Goal: Task Accomplishment & Management: Manage account settings

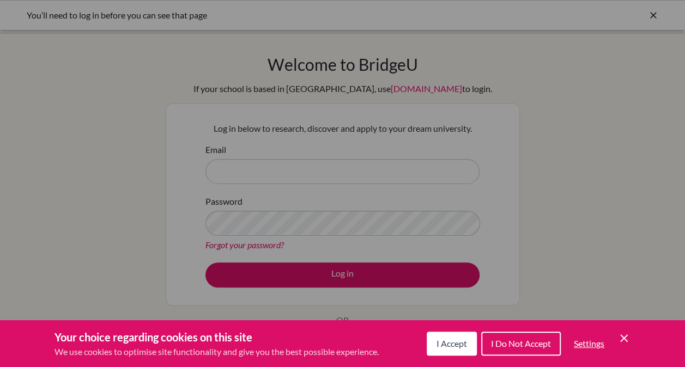
click at [443, 341] on span "I Accept" at bounding box center [451, 343] width 30 height 10
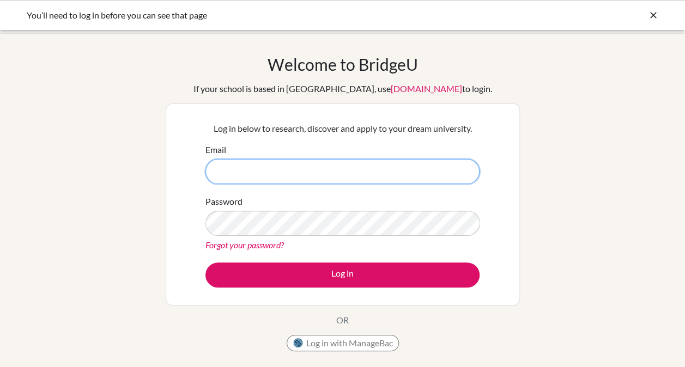
click at [382, 173] on input "Email" at bounding box center [342, 171] width 274 height 25
type input "barnes.greg@amschool.edu.sv"
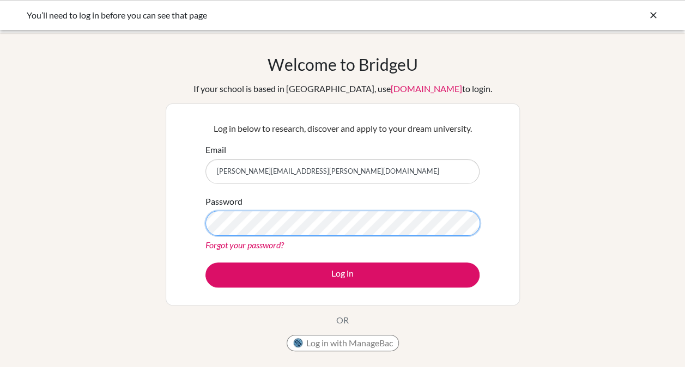
click at [205, 263] on button "Log in" at bounding box center [342, 275] width 274 height 25
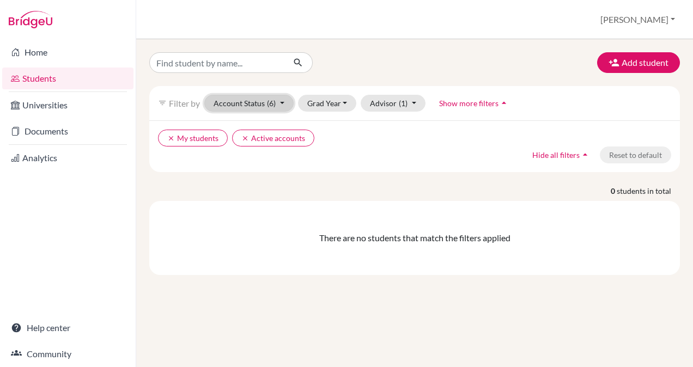
click at [280, 101] on button "Account Status (6)" at bounding box center [248, 103] width 89 height 17
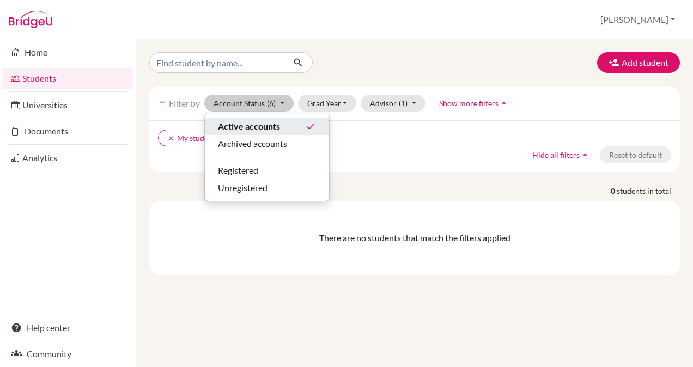
click at [278, 123] on span "Active accounts" at bounding box center [249, 126] width 62 height 13
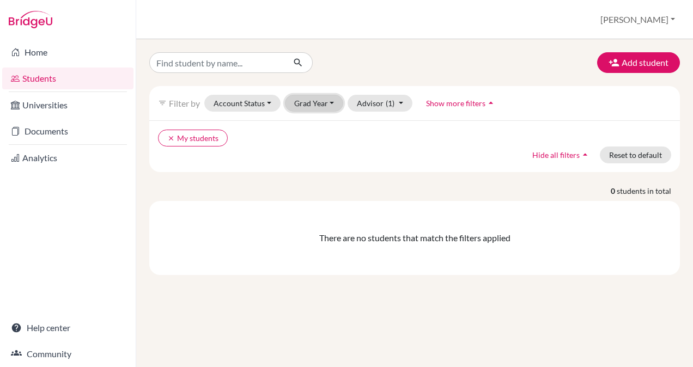
click at [329, 103] on button "Grad Year" at bounding box center [314, 103] width 59 height 17
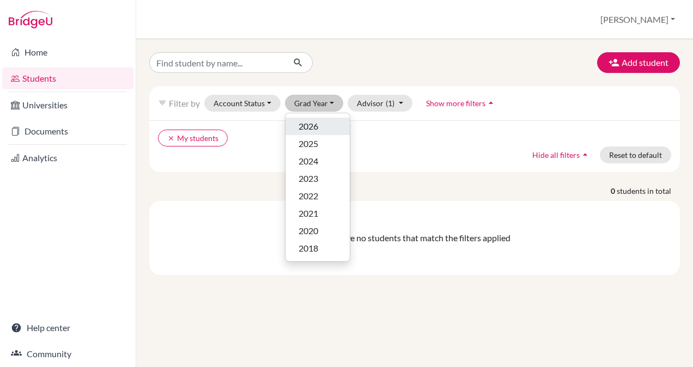
click at [319, 124] on div "2026" at bounding box center [317, 126] width 38 height 13
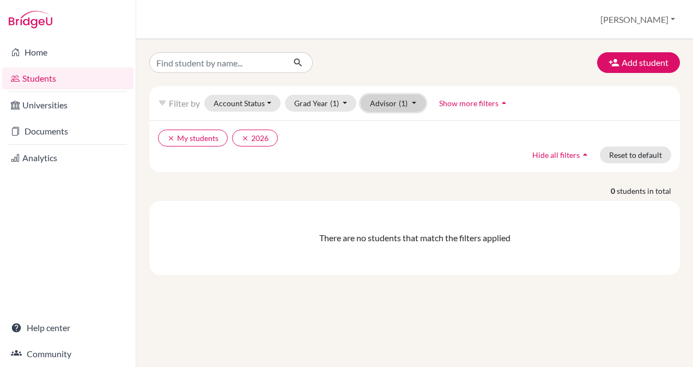
click at [410, 106] on button "Advisor (1)" at bounding box center [393, 103] width 65 height 17
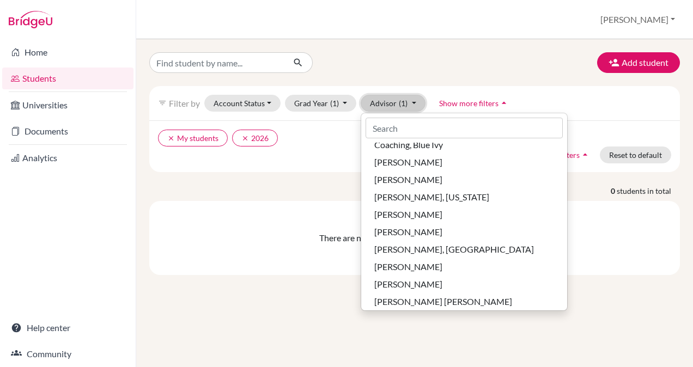
scroll to position [245, 0]
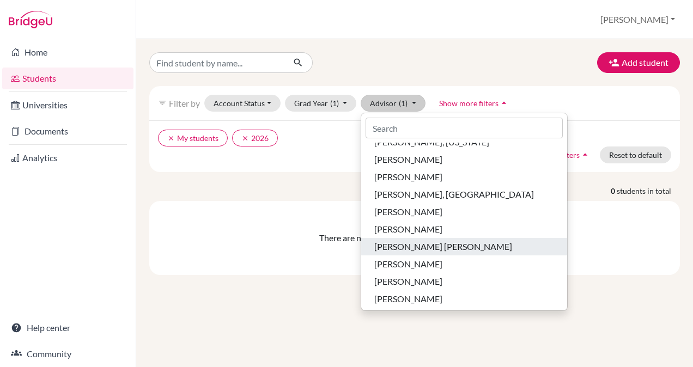
click at [403, 246] on span "Luna, Maria Fernanda" at bounding box center [443, 246] width 138 height 13
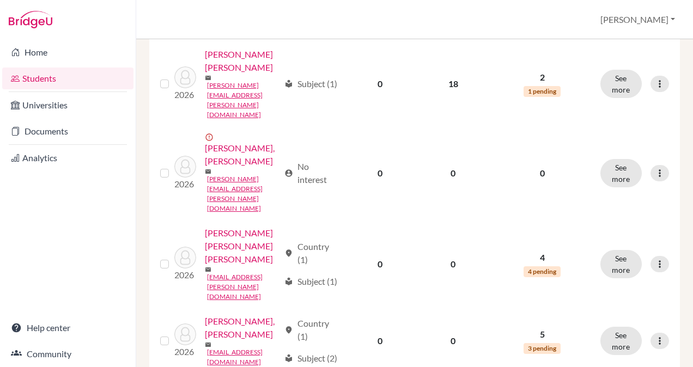
scroll to position [1441, 0]
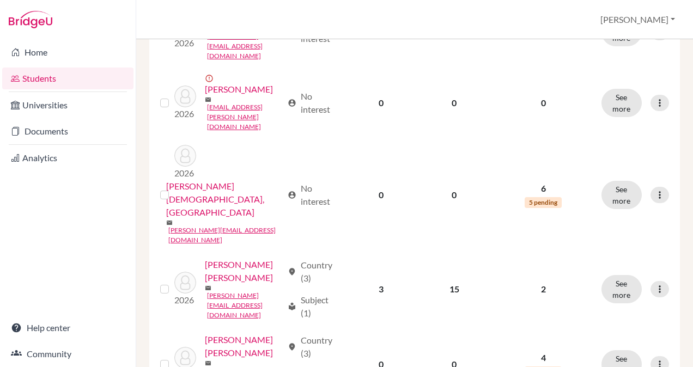
scroll to position [1412, 0]
click at [654, 283] on icon at bounding box center [659, 288] width 11 height 11
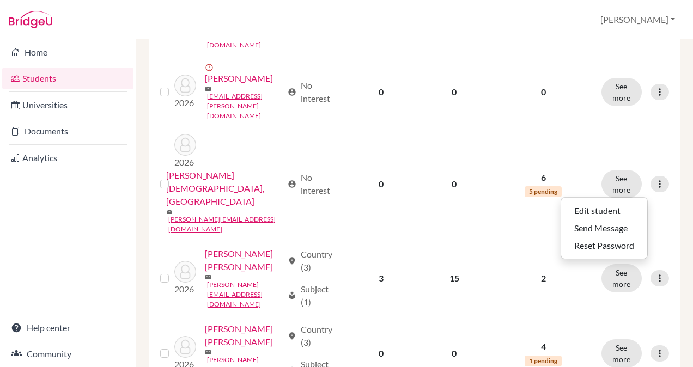
scroll to position [1430, 0]
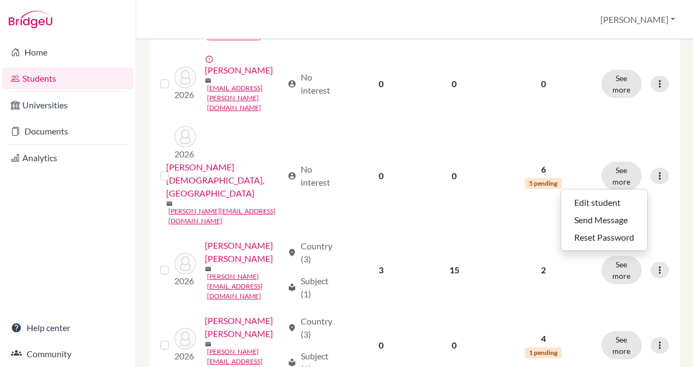
click at [236, 239] on link "Zamora Beltranena, Maria Jose" at bounding box center [244, 252] width 78 height 26
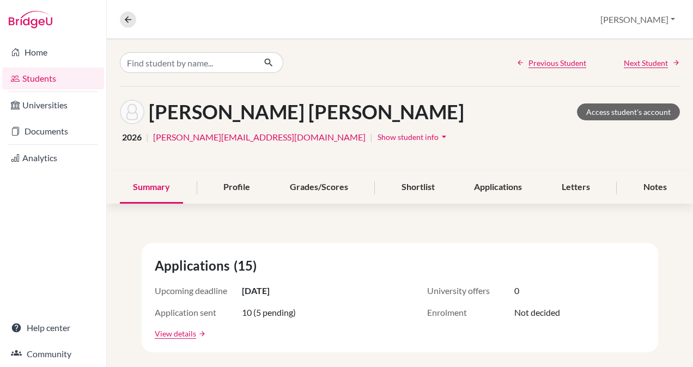
click at [231, 184] on div "Profile" at bounding box center [236, 188] width 53 height 32
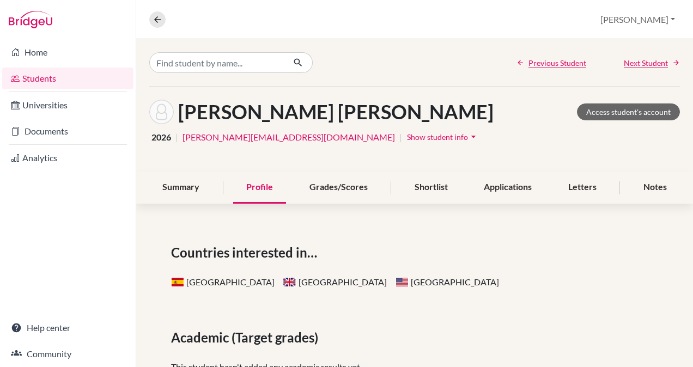
click at [341, 183] on div "Grades/Scores" at bounding box center [338, 188] width 84 height 32
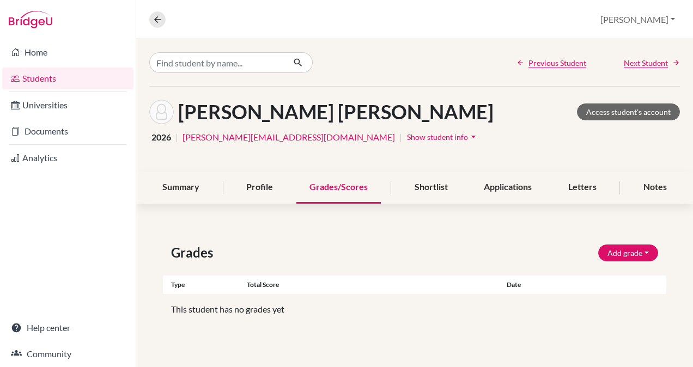
click at [429, 185] on div "Shortlist" at bounding box center [430, 188] width 59 height 32
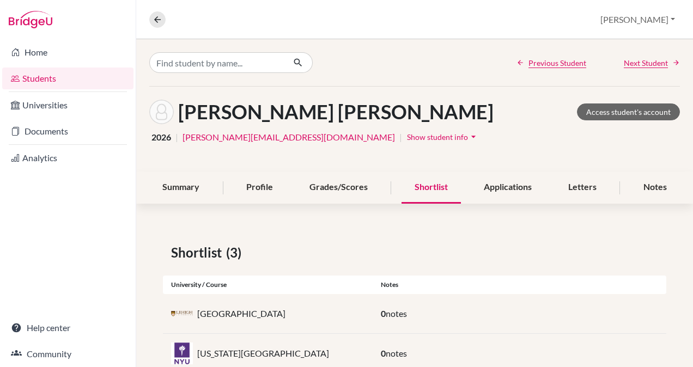
click at [505, 185] on div "Applications" at bounding box center [508, 188] width 74 height 32
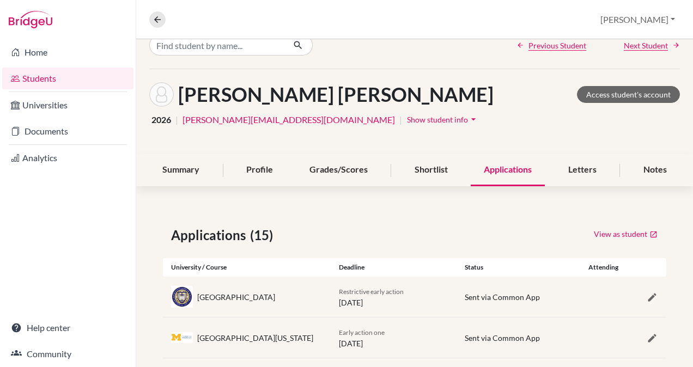
scroll to position [17, 0]
click at [576, 167] on div "Letters" at bounding box center [582, 170] width 54 height 32
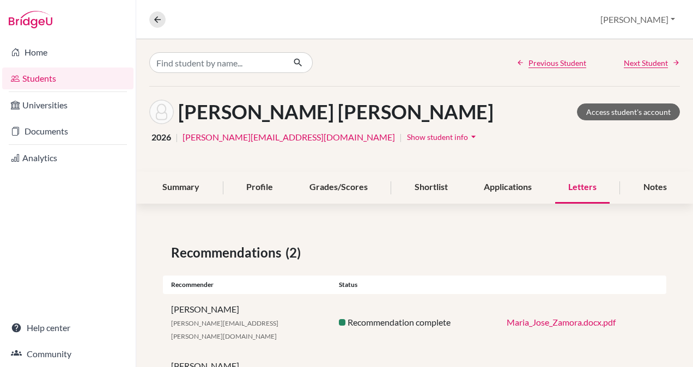
scroll to position [39, 0]
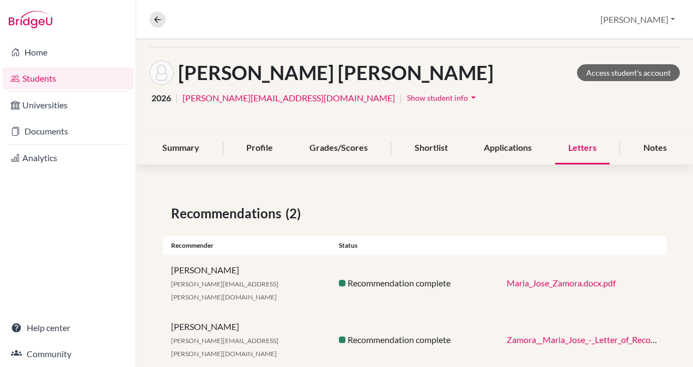
click at [649, 145] on div "Notes" at bounding box center [655, 148] width 50 height 32
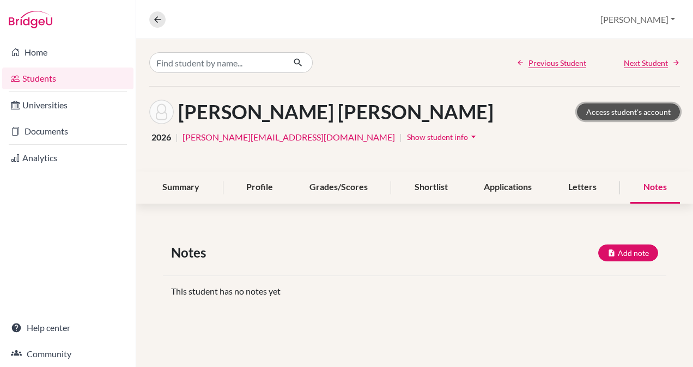
click at [619, 110] on link "Access student's account" at bounding box center [628, 111] width 103 height 17
click at [42, 131] on link "Documents" at bounding box center [67, 131] width 131 height 22
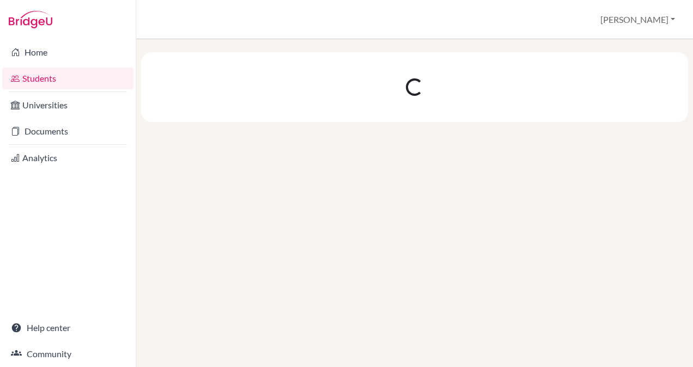
click at [48, 77] on link "Students" at bounding box center [67, 79] width 131 height 22
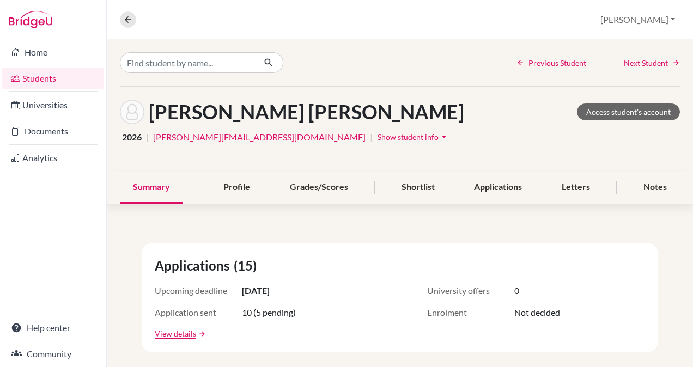
click at [40, 76] on link "Students" at bounding box center [53, 79] width 102 height 22
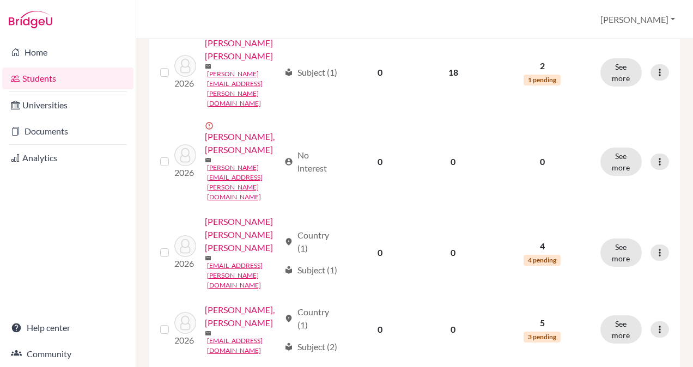
scroll to position [1441, 0]
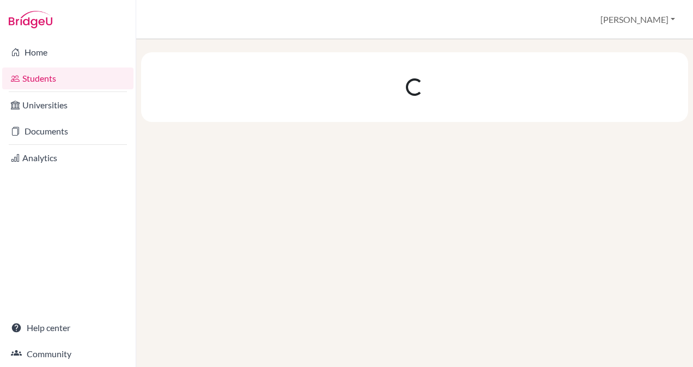
scroll to position [0, 0]
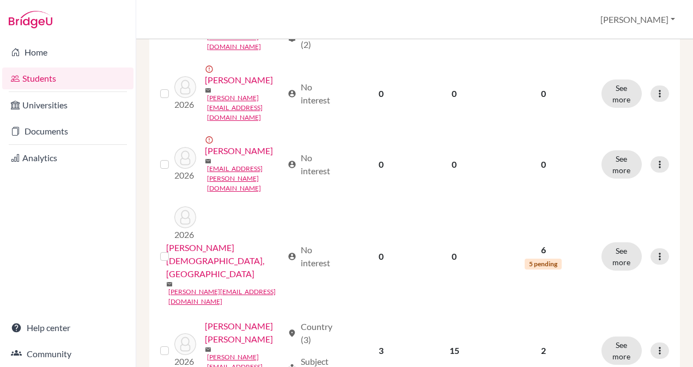
scroll to position [1353, 0]
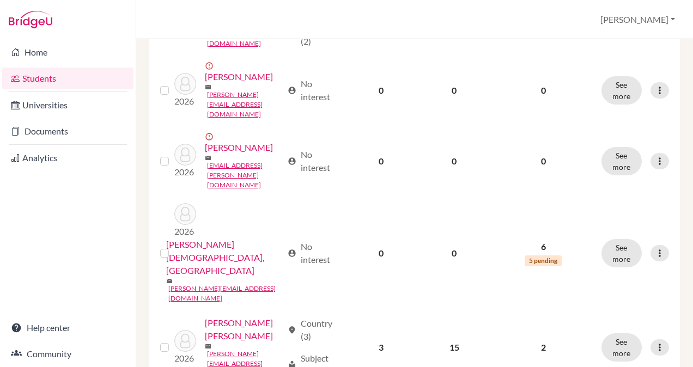
click at [654, 342] on icon at bounding box center [659, 347] width 11 height 11
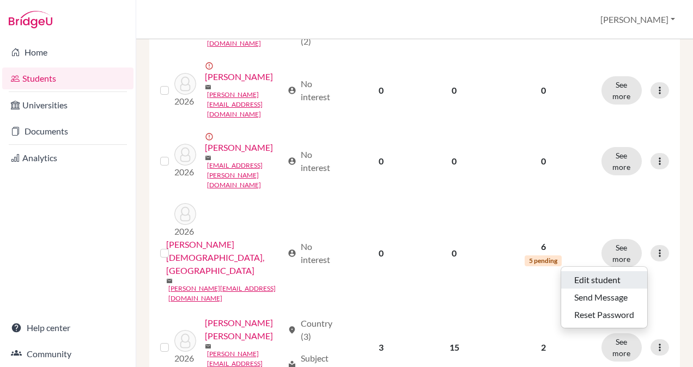
click at [601, 277] on button "Edit student" at bounding box center [604, 279] width 86 height 17
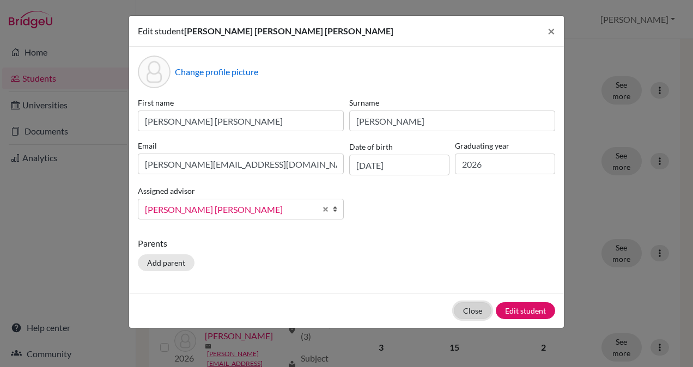
click at [478, 308] on button "Close" at bounding box center [473, 310] width 38 height 17
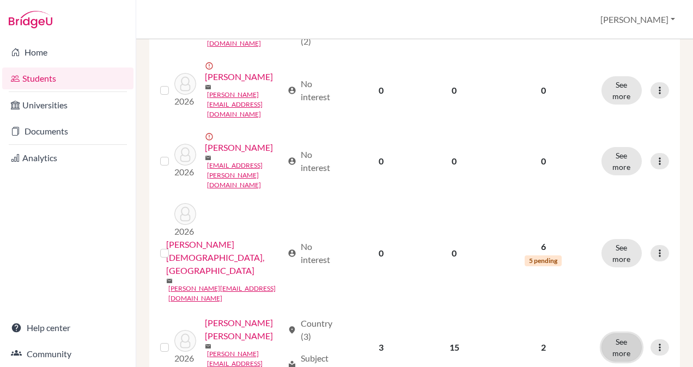
click at [612, 333] on button "See more" at bounding box center [621, 347] width 40 height 28
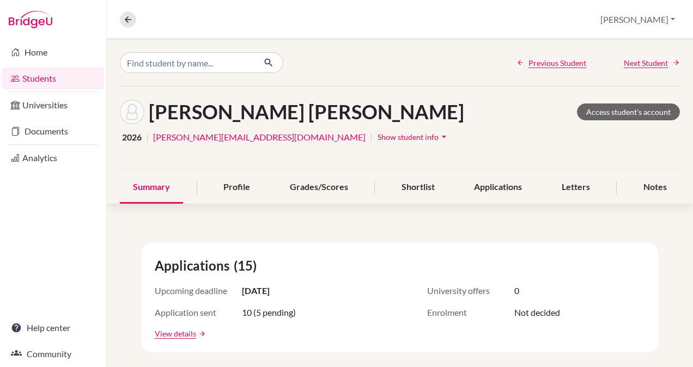
click at [438, 135] on icon "arrow_drop_down" at bounding box center [443, 136] width 11 height 11
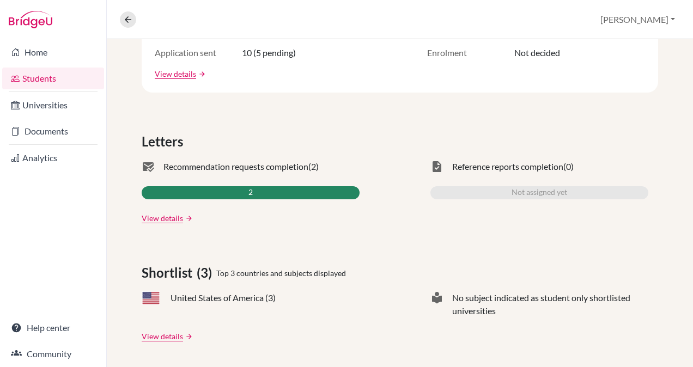
scroll to position [321, 0]
click at [154, 219] on link "View details" at bounding box center [162, 217] width 41 height 11
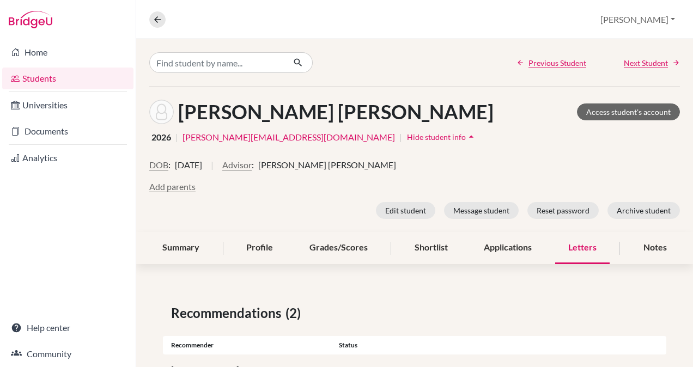
scroll to position [100, 0]
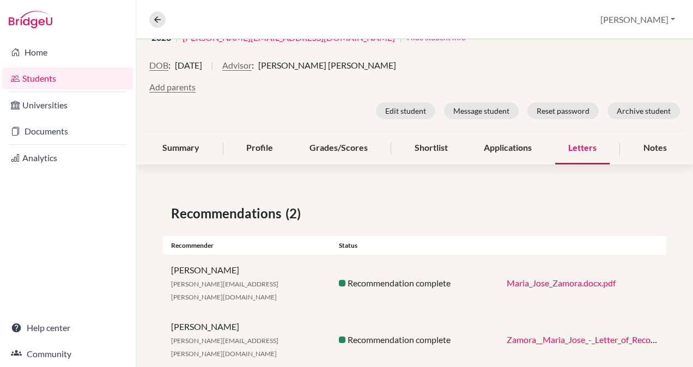
click at [254, 143] on div "Profile" at bounding box center [259, 148] width 53 height 32
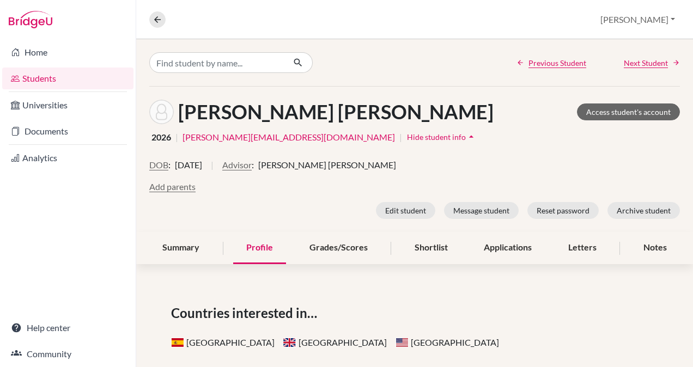
click at [181, 248] on div "Summary" at bounding box center [180, 248] width 63 height 32
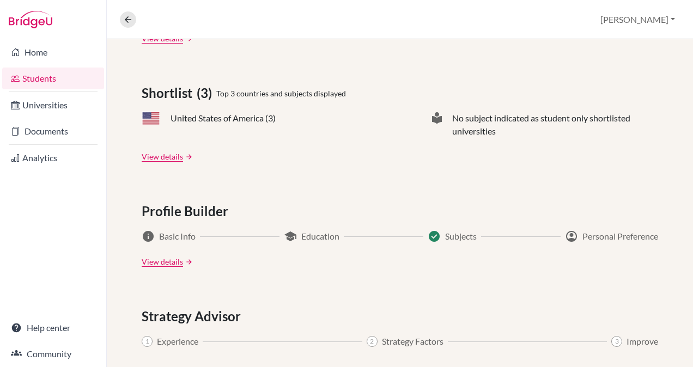
scroll to position [502, 0]
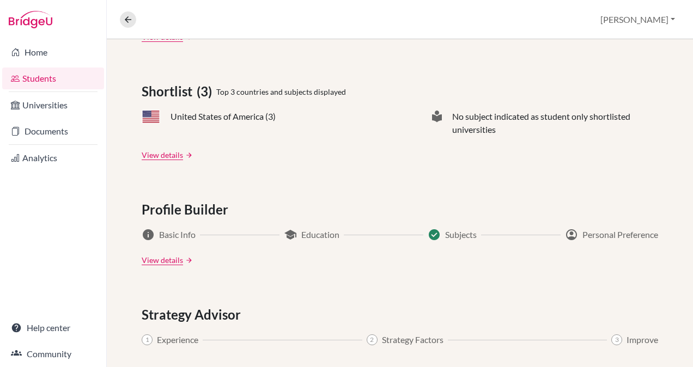
click at [161, 258] on link "View details" at bounding box center [162, 259] width 41 height 11
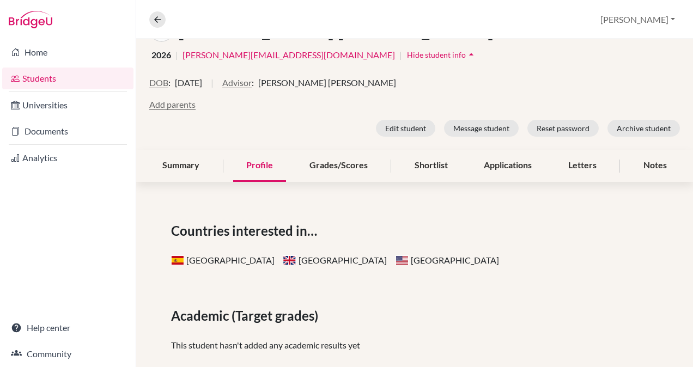
scroll to position [82, 0]
click at [326, 165] on div "Grades/Scores" at bounding box center [338, 166] width 84 height 32
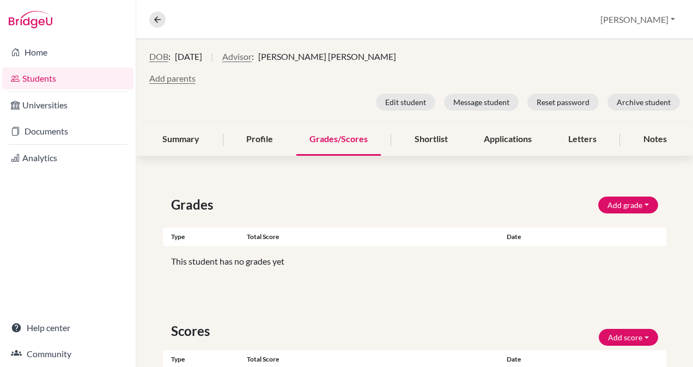
scroll to position [110, 0]
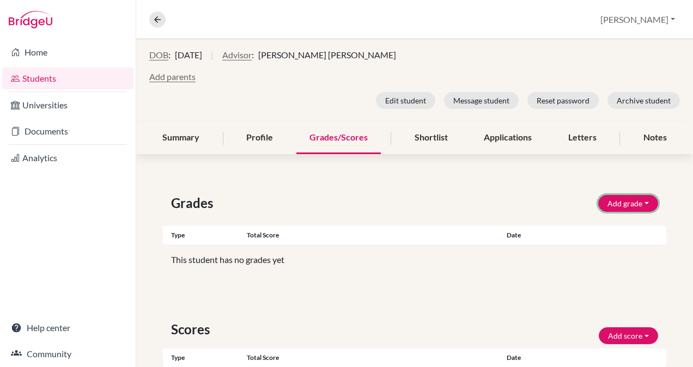
click at [638, 200] on button "Add grade" at bounding box center [628, 203] width 60 height 17
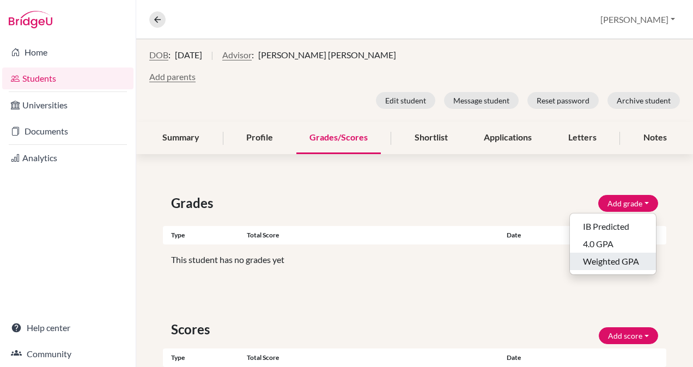
click at [611, 259] on button "Weighted GPA" at bounding box center [613, 261] width 86 height 17
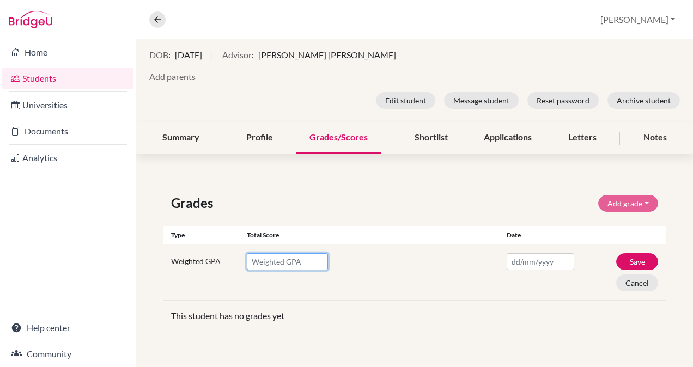
click at [297, 263] on input "number" at bounding box center [287, 261] width 81 height 17
type input "91"
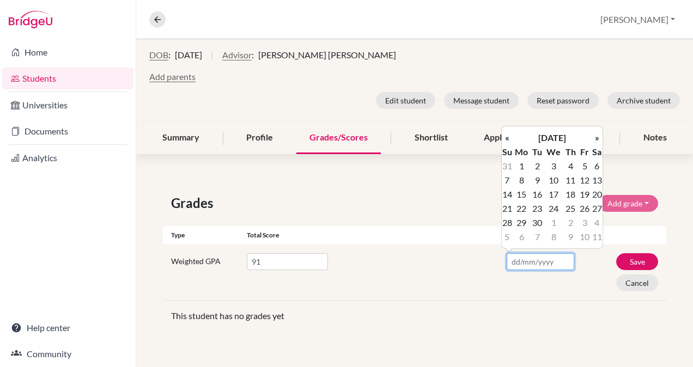
click at [524, 260] on input "text" at bounding box center [540, 261] width 68 height 17
click at [597, 209] on td "27" at bounding box center [596, 209] width 11 height 14
type input "27/09/2025"
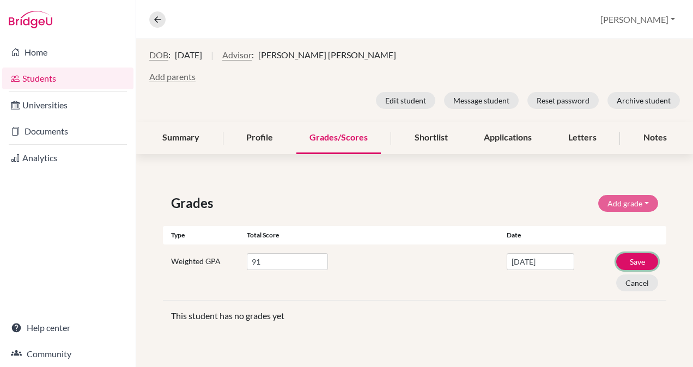
click at [634, 256] on button "Save" at bounding box center [637, 261] width 42 height 17
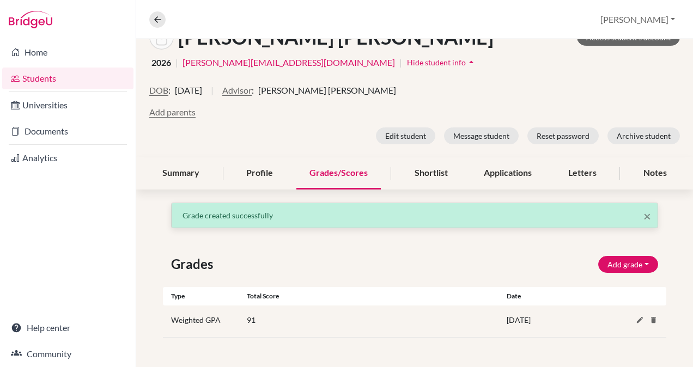
scroll to position [74, 0]
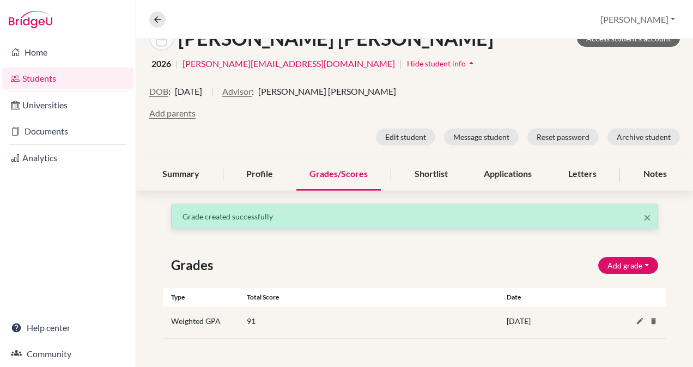
click at [429, 172] on div "Shortlist" at bounding box center [430, 174] width 59 height 32
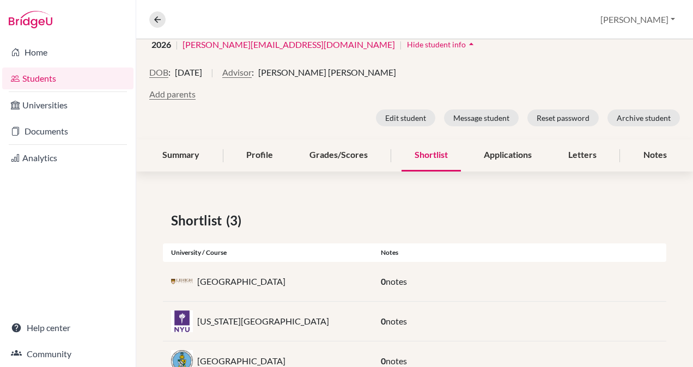
scroll to position [131, 0]
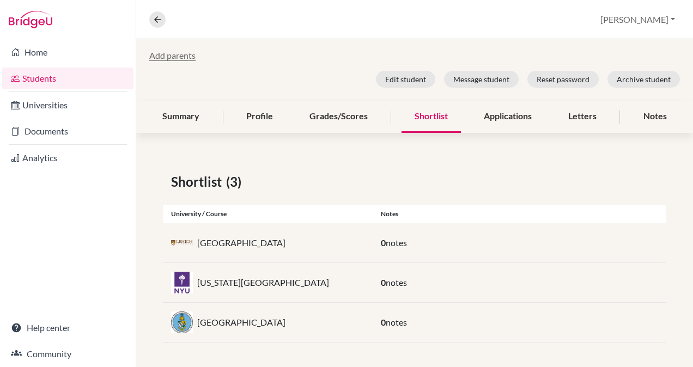
click at [495, 121] on div "Applications" at bounding box center [508, 117] width 74 height 32
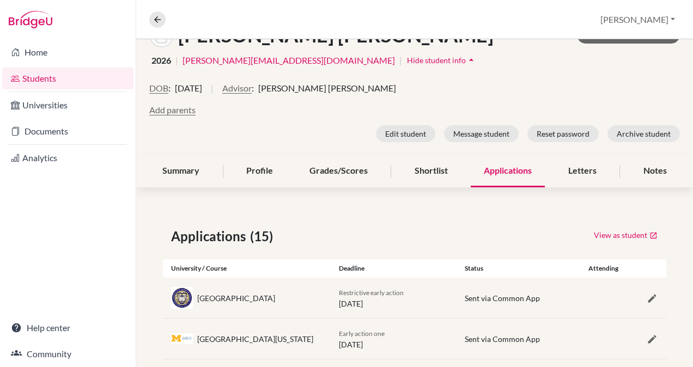
scroll to position [72, 0]
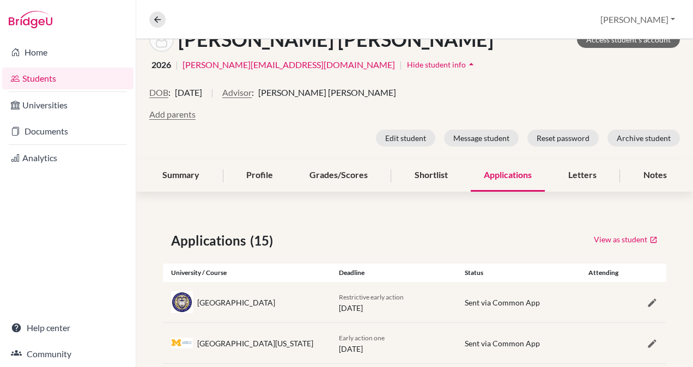
click at [573, 179] on div "Letters" at bounding box center [582, 176] width 54 height 32
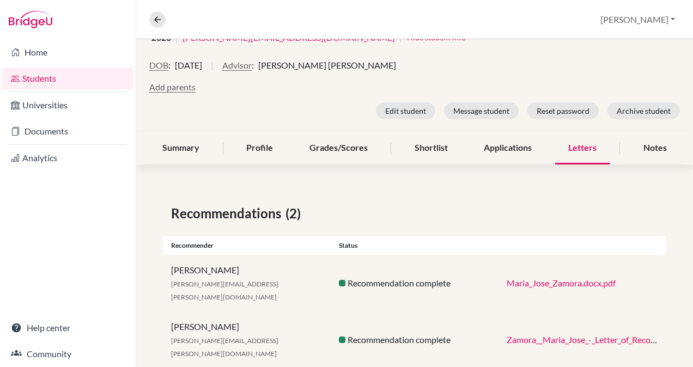
scroll to position [32, 0]
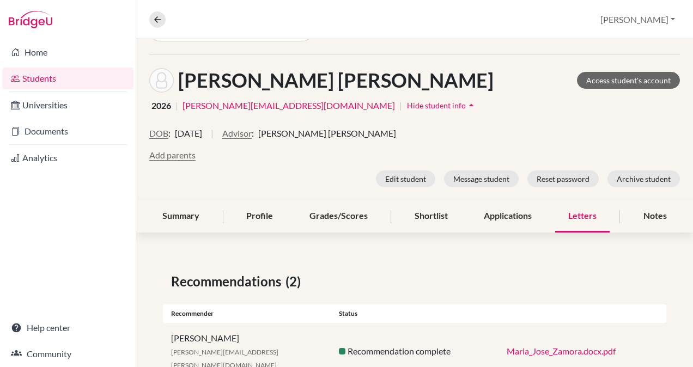
click at [646, 211] on div "Notes" at bounding box center [655, 216] width 50 height 32
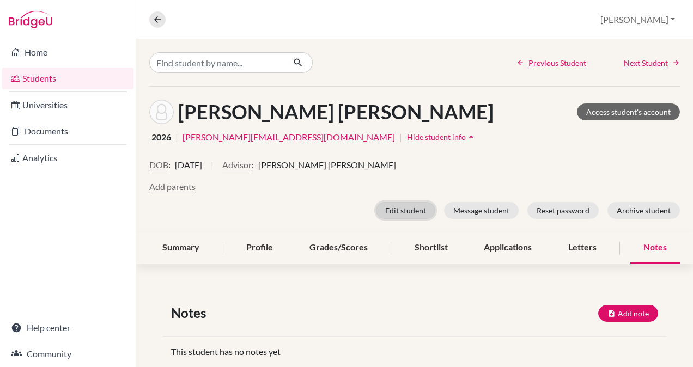
click at [398, 209] on button "Edit student" at bounding box center [405, 210] width 59 height 17
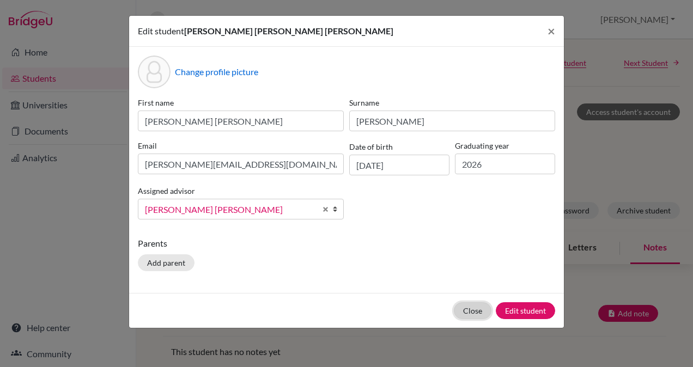
click at [472, 307] on button "Close" at bounding box center [473, 310] width 38 height 17
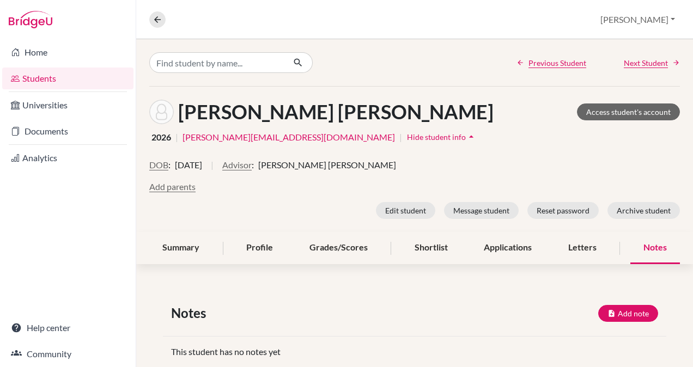
click at [38, 48] on link "Home" at bounding box center [67, 52] width 131 height 22
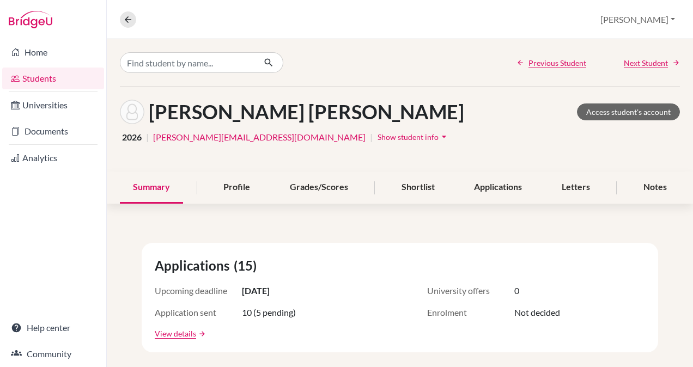
click at [46, 131] on link "Documents" at bounding box center [53, 131] width 102 height 22
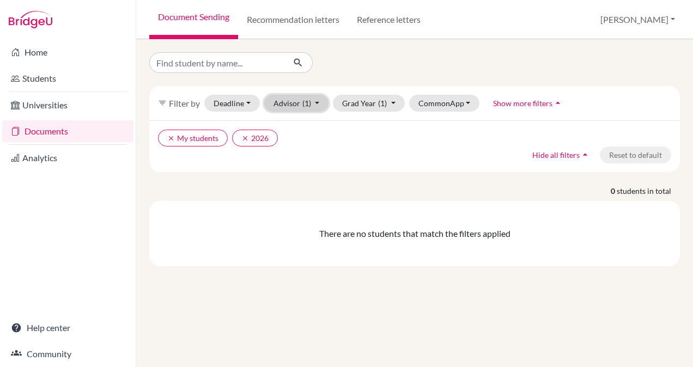
click at [314, 101] on button "Advisor (1)" at bounding box center [296, 103] width 65 height 17
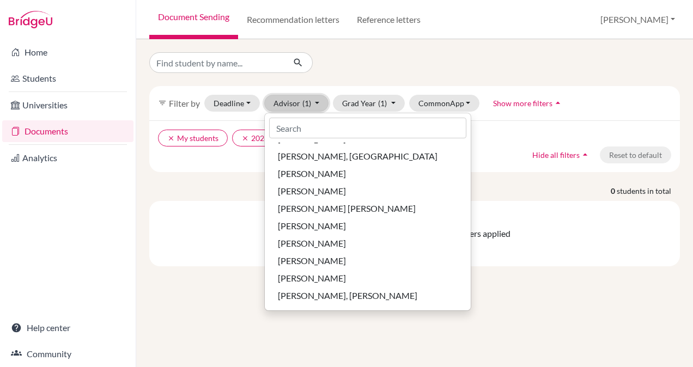
scroll to position [279, 0]
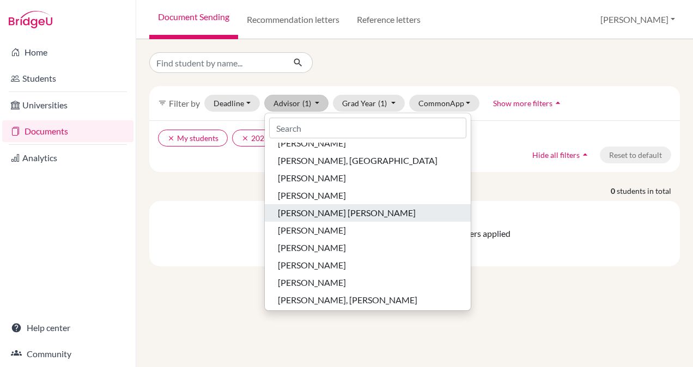
click at [347, 215] on span "Luna, Maria Fernanda" at bounding box center [347, 212] width 138 height 13
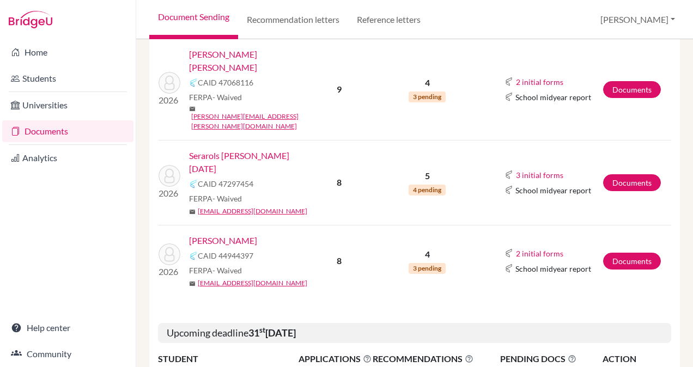
scroll to position [1343, 0]
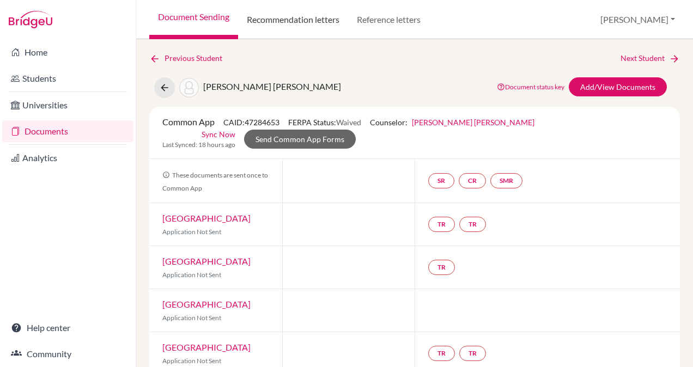
click at [295, 19] on link "Recommendation letters" at bounding box center [293, 19] width 110 height 39
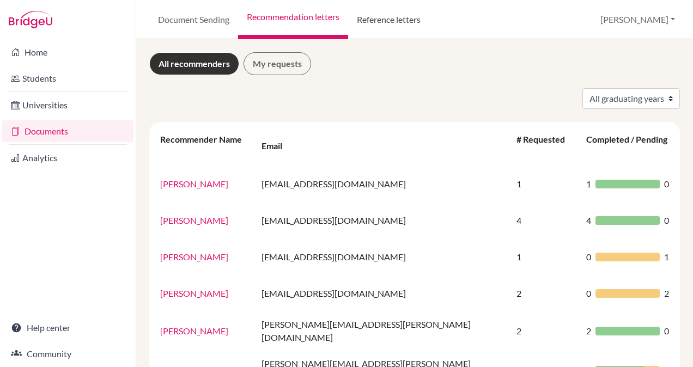
click at [398, 21] on link "Reference letters" at bounding box center [388, 19] width 81 height 39
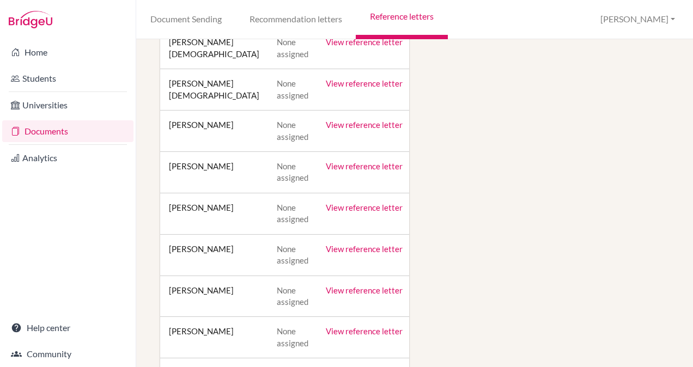
scroll to position [27747, 0]
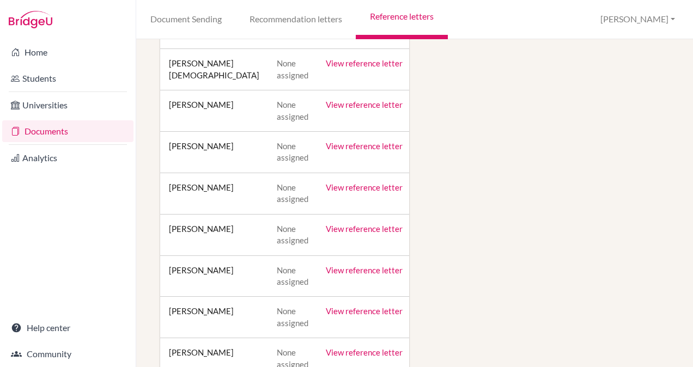
click at [345, 306] on link "View reference letter" at bounding box center [364, 311] width 77 height 10
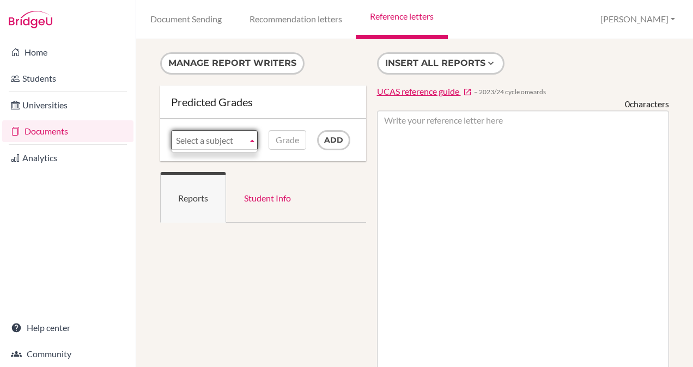
click at [249, 138] on b at bounding box center [252, 140] width 10 height 19
click at [266, 196] on link "Student Info" at bounding box center [267, 197] width 83 height 51
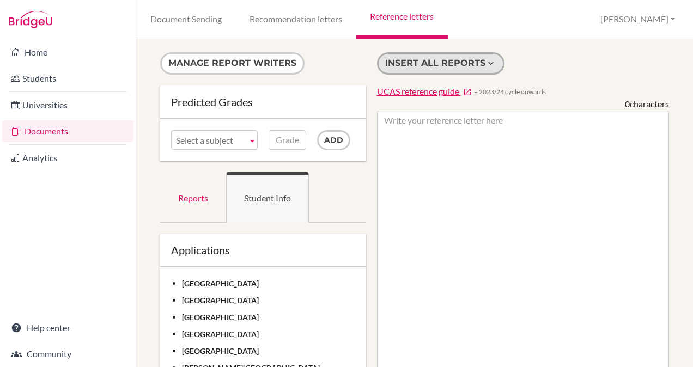
click at [487, 61] on icon at bounding box center [490, 63] width 11 height 11
click at [200, 199] on link "Reports" at bounding box center [193, 197] width 66 height 51
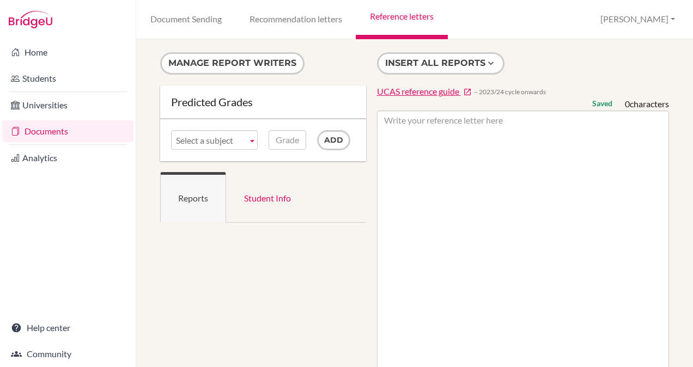
click at [196, 23] on link "Document Sending" at bounding box center [185, 19] width 99 height 39
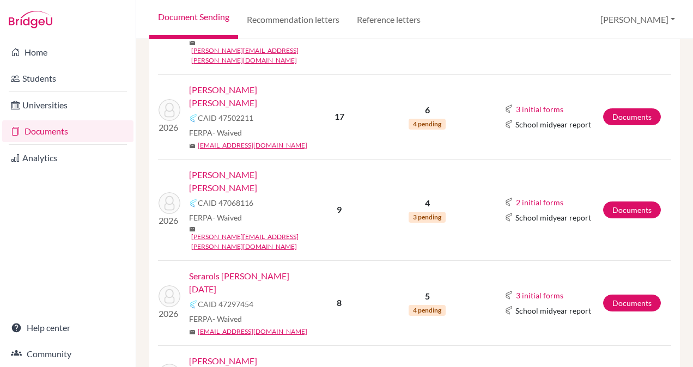
scroll to position [1369, 0]
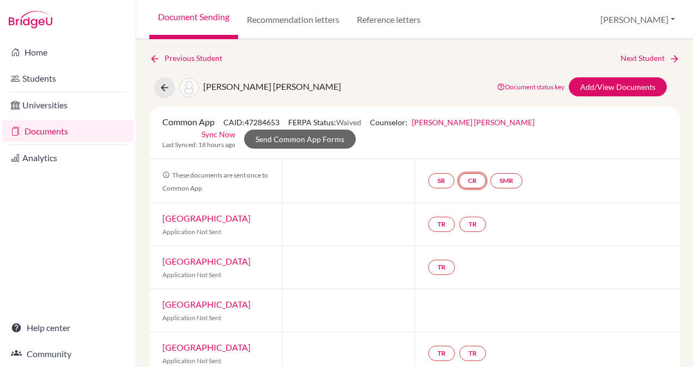
click at [468, 179] on link "CR" at bounding box center [472, 180] width 27 height 15
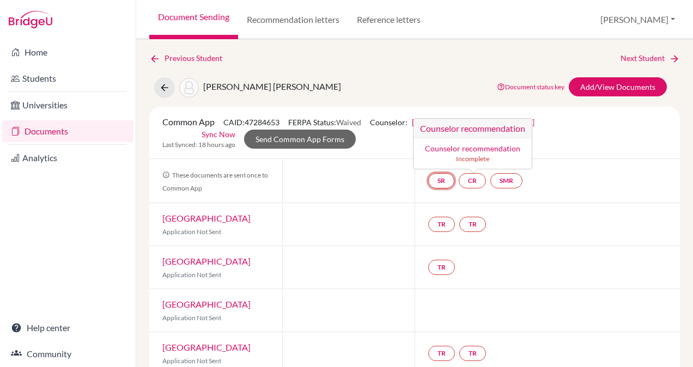
click at [438, 178] on link "SR" at bounding box center [441, 180] width 26 height 15
click at [438, 150] on link "School report" at bounding box center [441, 148] width 46 height 9
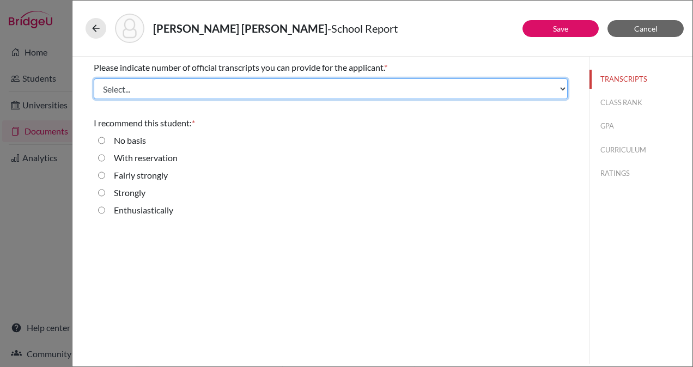
click at [451, 90] on select "Select... 1 2 3 4" at bounding box center [331, 88] width 474 height 21
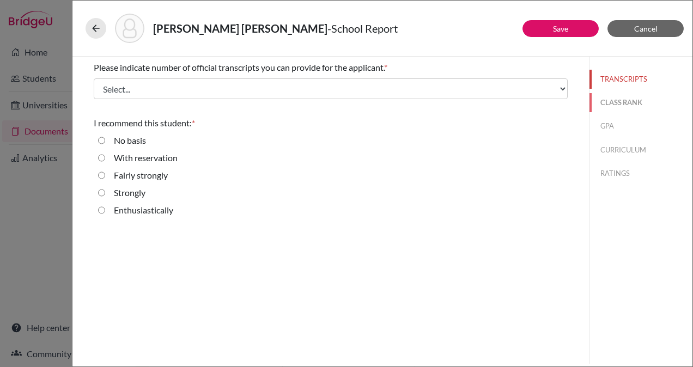
click at [614, 102] on button "CLASS RANK" at bounding box center [640, 102] width 103 height 19
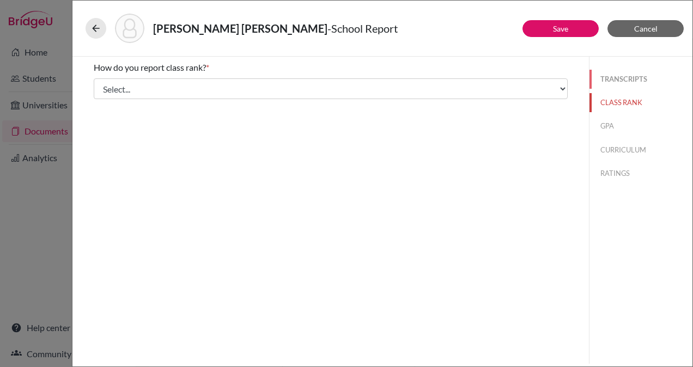
click at [618, 78] on button "TRANSCRIPTS" at bounding box center [640, 79] width 103 height 19
